Goal: Find specific page/section: Find specific page/section

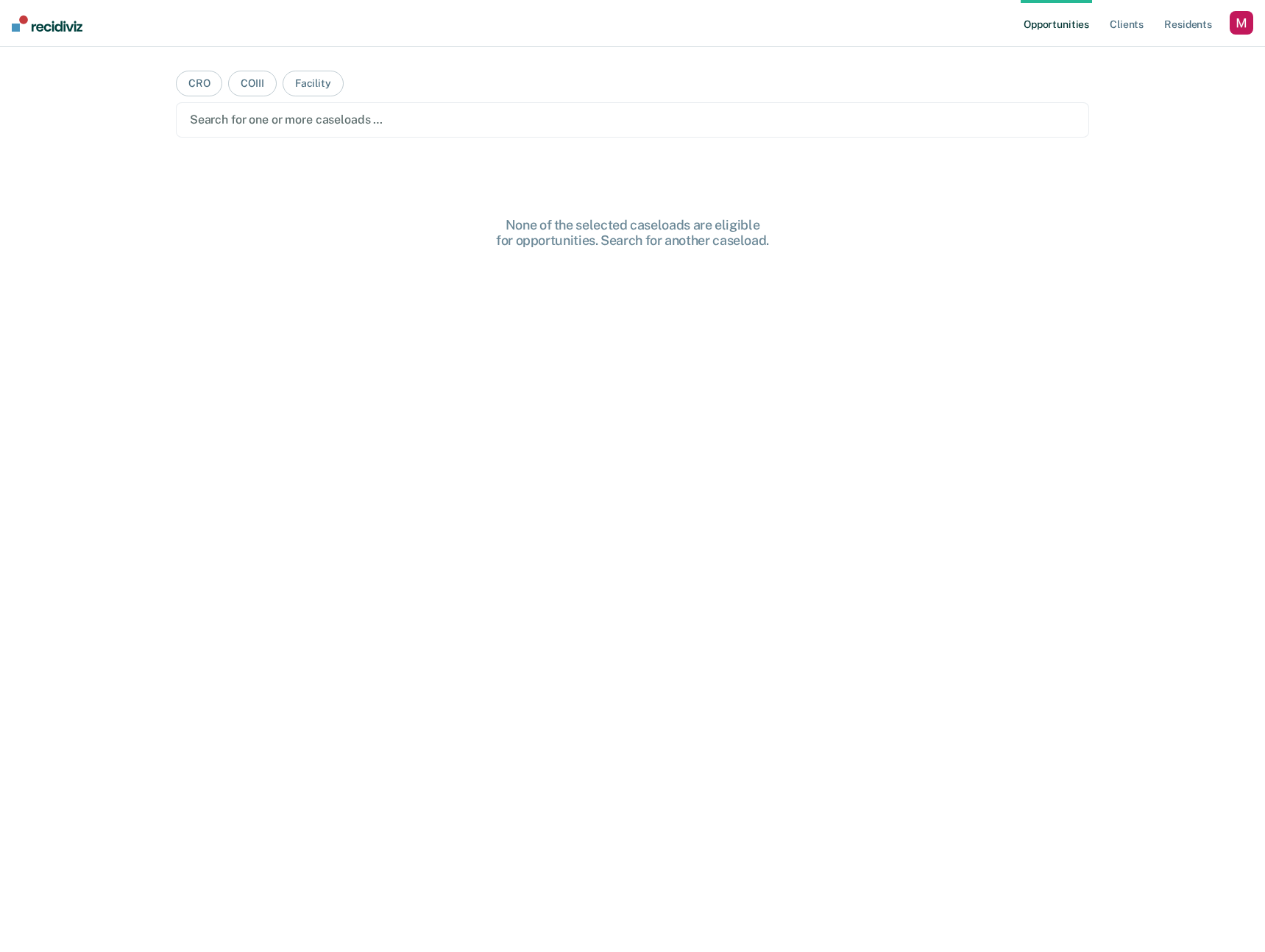
click at [1245, 24] on div "button" at bounding box center [1241, 23] width 24 height 24
click at [1138, 61] on link "Profile" at bounding box center [1182, 60] width 119 height 13
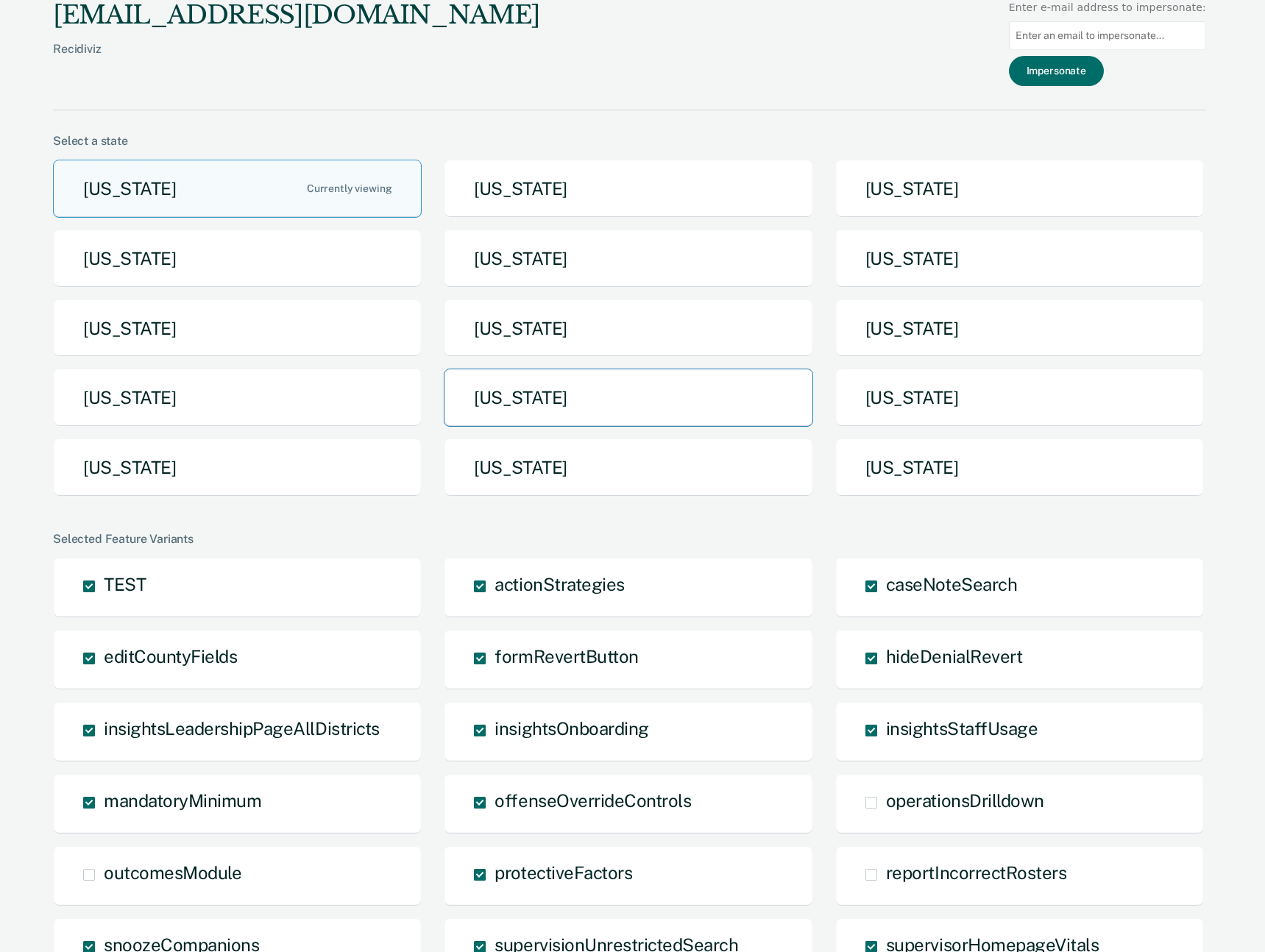
click at [596, 396] on button "[US_STATE]" at bounding box center [628, 397] width 369 height 58
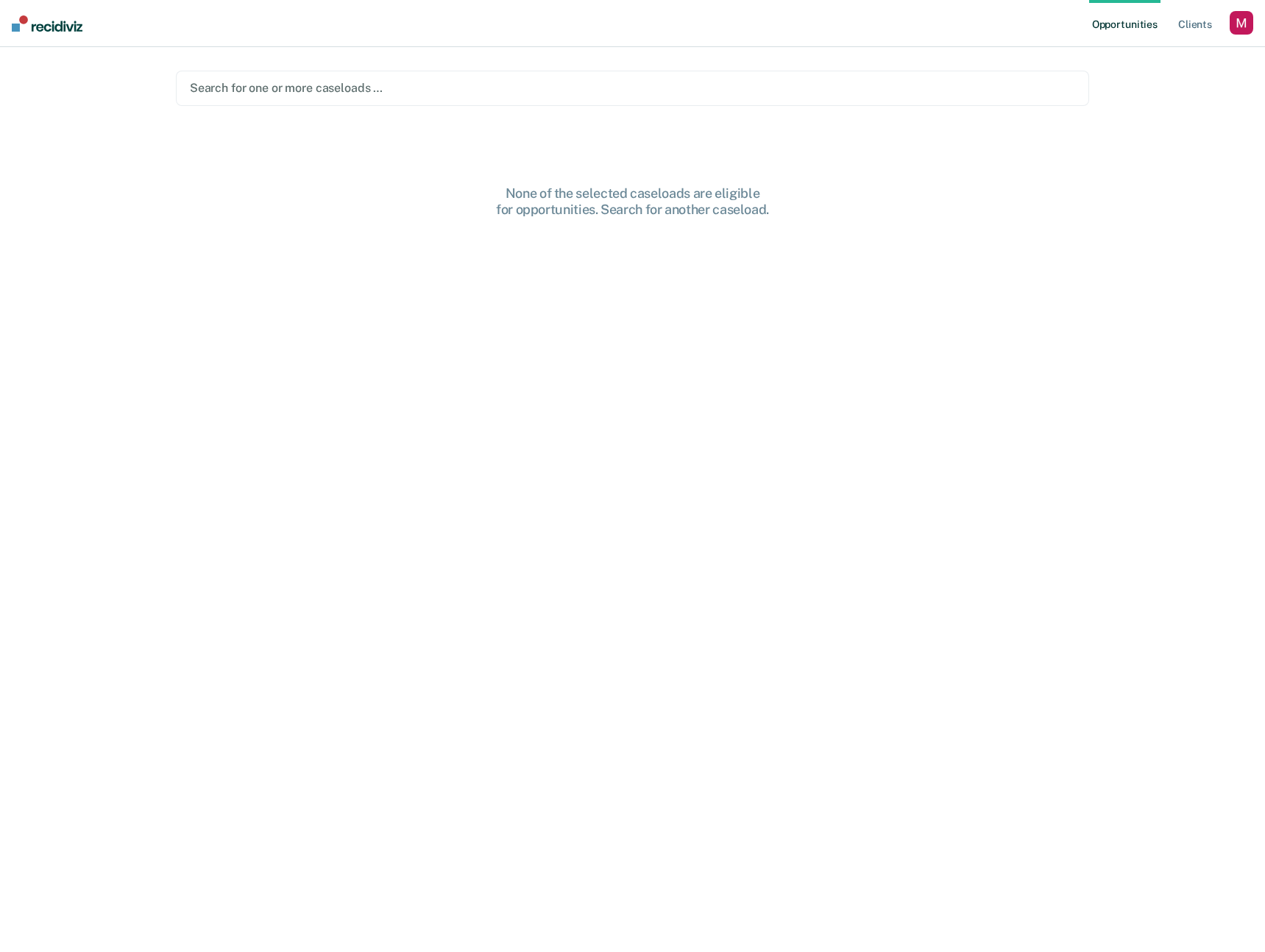
click at [402, 85] on div at bounding box center [632, 87] width 885 height 17
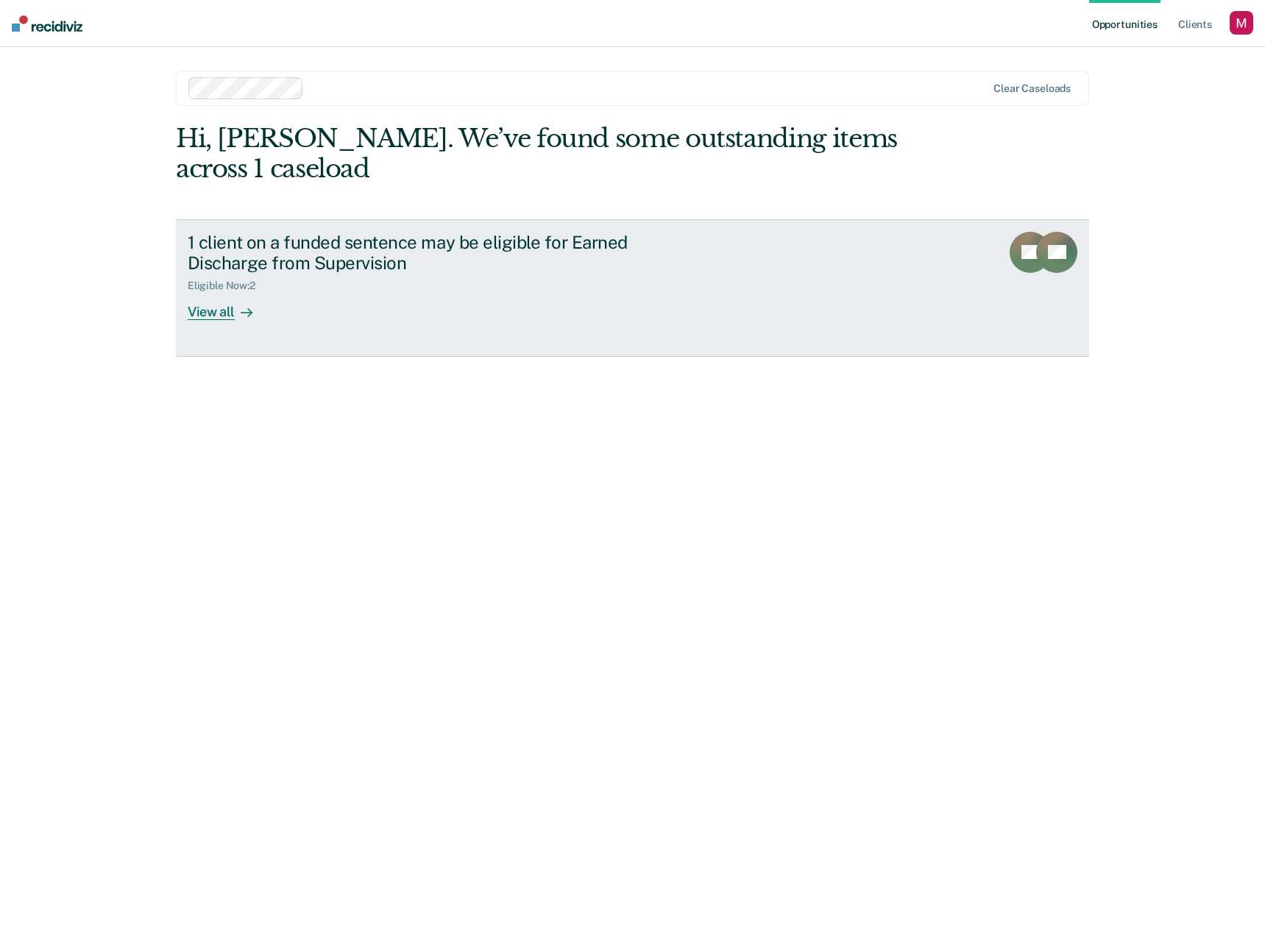
click at [217, 311] on div "View all" at bounding box center [229, 306] width 82 height 28
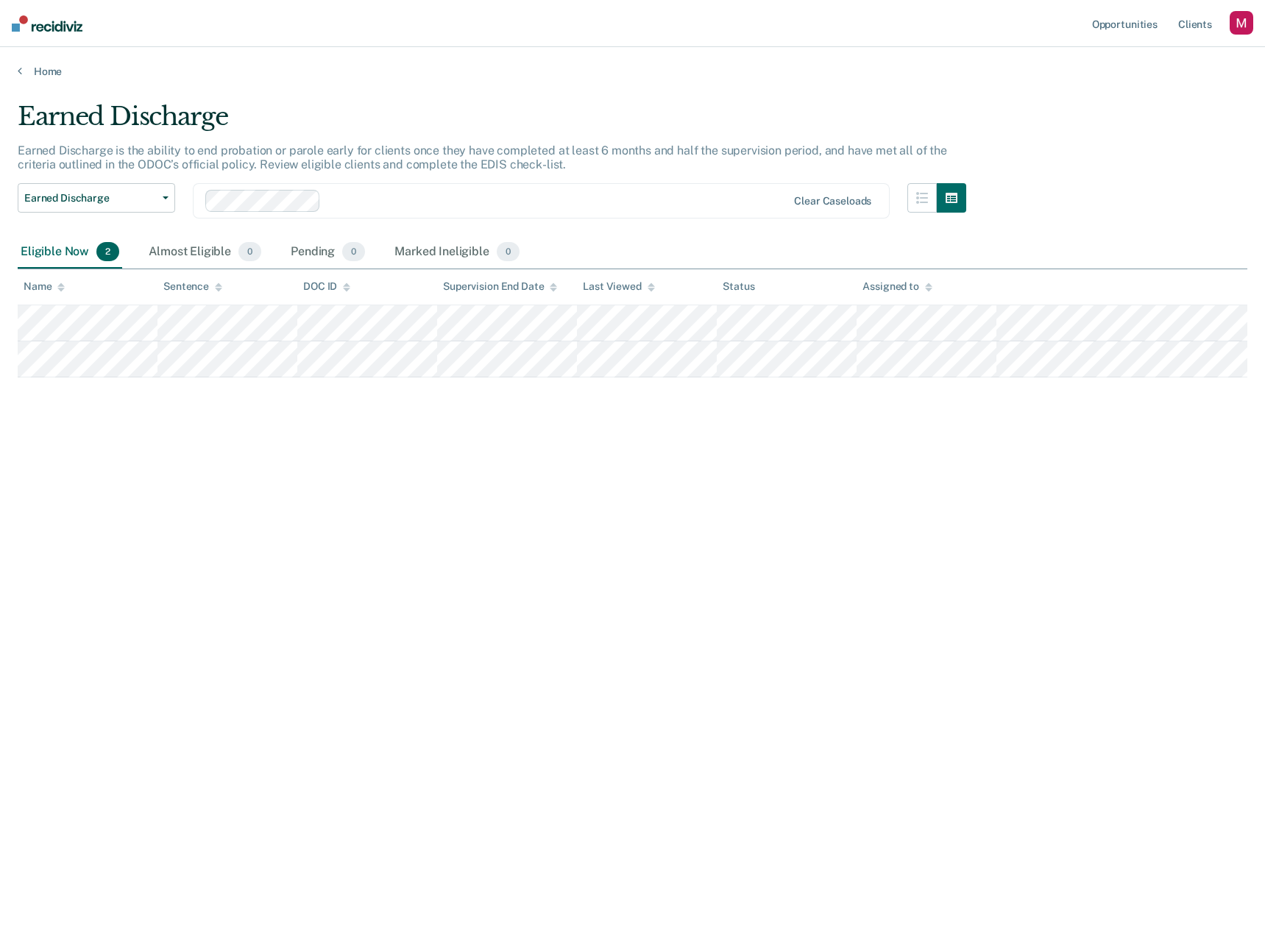
click at [495, 518] on div "Earned Discharge Earned Discharge is the ability to end probation or parole ear…" at bounding box center [632, 471] width 1230 height 740
click at [877, 506] on div "Earned Discharge Earned Discharge is the ability to end probation or parole ear…" at bounding box center [632, 471] width 1230 height 740
